Goal: Transaction & Acquisition: Purchase product/service

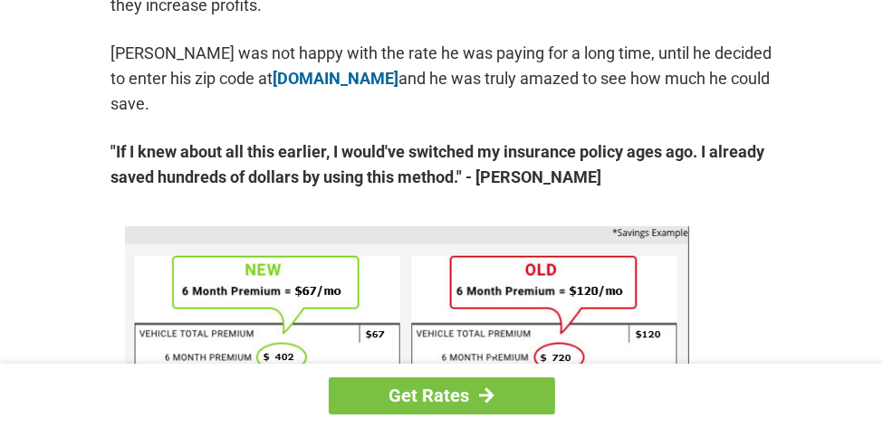
scroll to position [1072, 0]
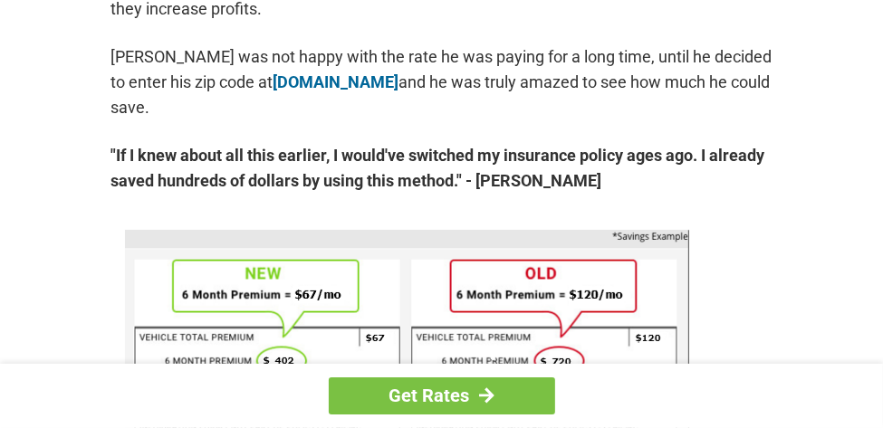
click at [433, 404] on link "Get Rates" at bounding box center [442, 396] width 226 height 37
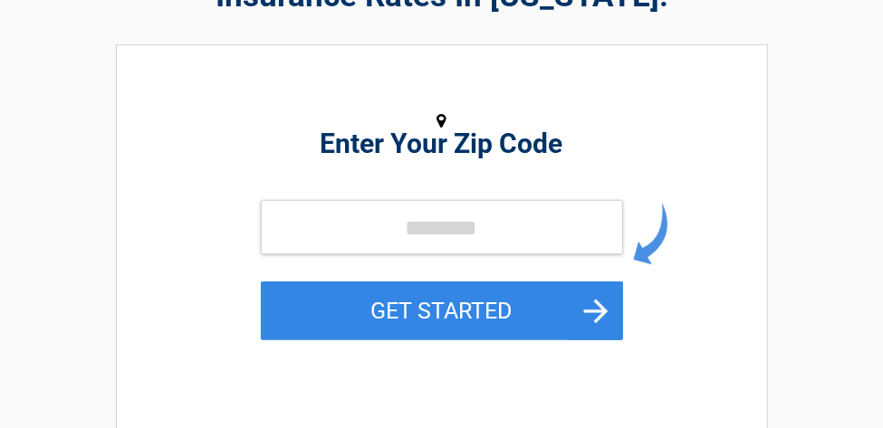
scroll to position [174, 0]
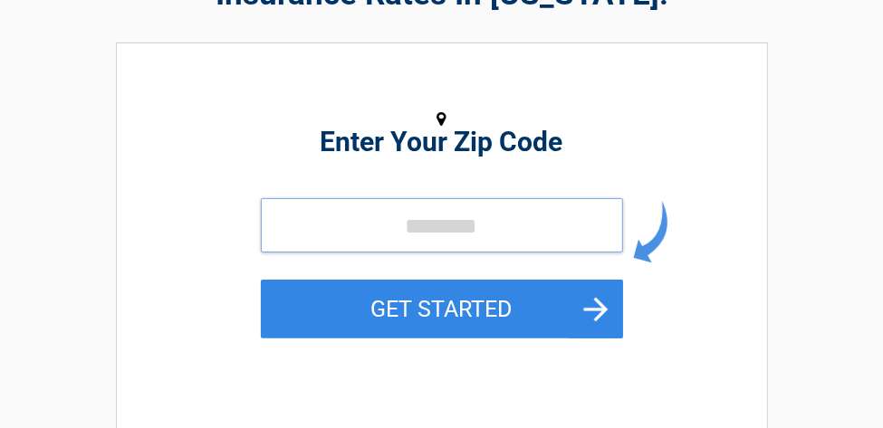
click at [407, 221] on input "tel" at bounding box center [442, 225] width 362 height 54
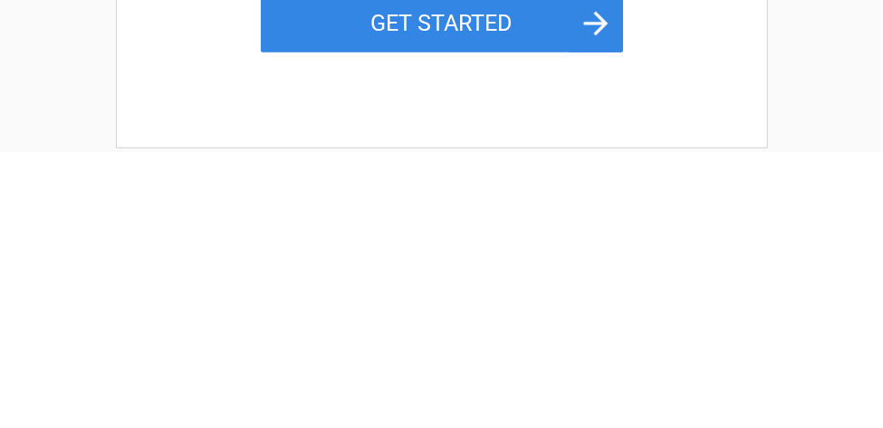
type input "*****"
click at [436, 299] on button "GET STARTED" at bounding box center [442, 299] width 362 height 59
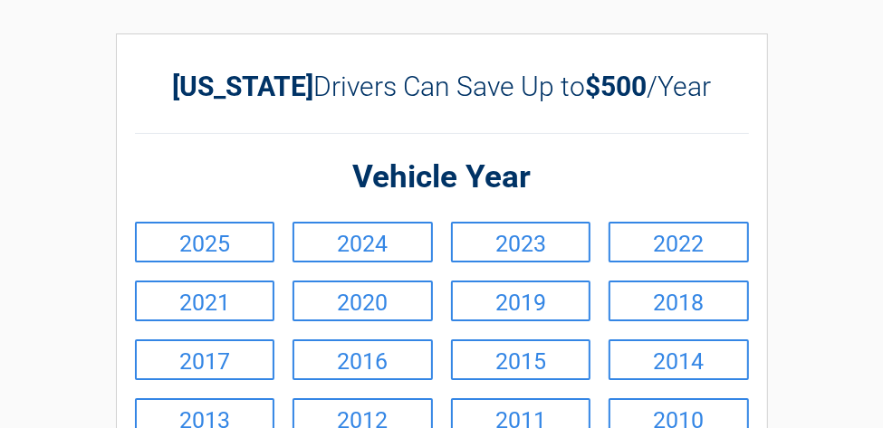
scroll to position [0, 0]
